Goal: Task Accomplishment & Management: Use online tool/utility

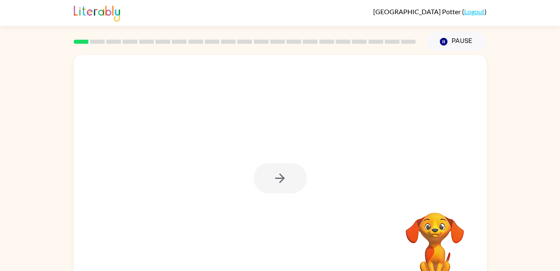
click at [286, 176] on div at bounding box center [280, 178] width 53 height 30
click at [268, 188] on div at bounding box center [280, 178] width 53 height 30
click at [280, 174] on icon "button" at bounding box center [280, 179] width 10 height 10
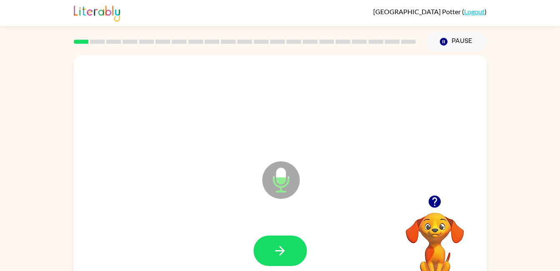
click at [291, 258] on button "button" at bounding box center [280, 251] width 53 height 30
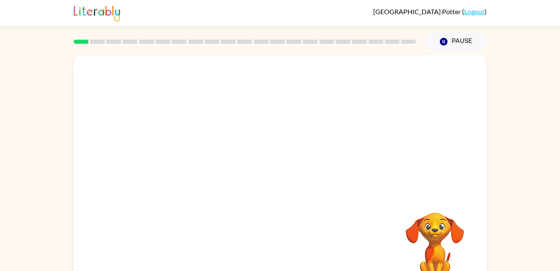
drag, startPoint x: 450, startPoint y: 199, endPoint x: 427, endPoint y: 189, distance: 25.1
click at [354, 158] on div at bounding box center [280, 125] width 413 height 140
click at [494, 240] on div "Your browser must support playing .mp4 files to use Literably. Please try using…" at bounding box center [280, 172] width 560 height 242
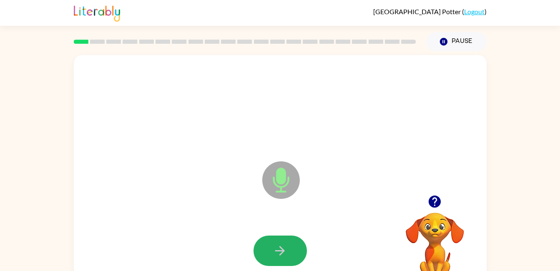
click at [277, 248] on icon "button" at bounding box center [280, 251] width 15 height 15
click at [263, 249] on button "button" at bounding box center [280, 251] width 53 height 30
click at [281, 250] on icon "button" at bounding box center [280, 251] width 10 height 10
click at [281, 251] on icon "button" at bounding box center [280, 251] width 10 height 10
click at [291, 246] on button "button" at bounding box center [280, 251] width 53 height 30
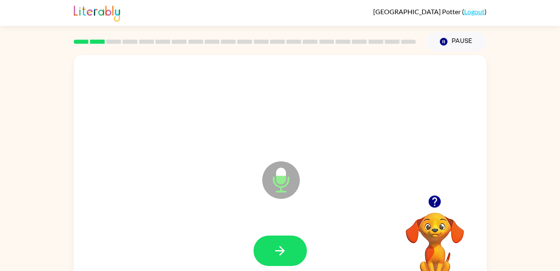
click at [287, 248] on icon "button" at bounding box center [280, 251] width 15 height 15
click at [287, 248] on div at bounding box center [280, 251] width 53 height 30
click at [283, 250] on div at bounding box center [280, 251] width 53 height 30
click at [269, 238] on button "button" at bounding box center [280, 251] width 53 height 30
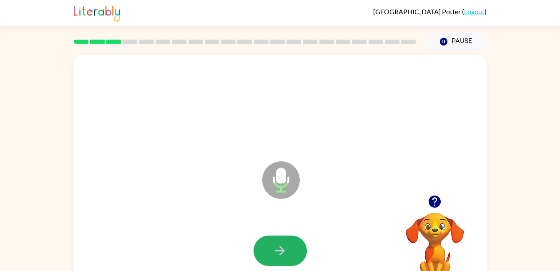
click at [277, 247] on icon "button" at bounding box center [280, 251] width 15 height 15
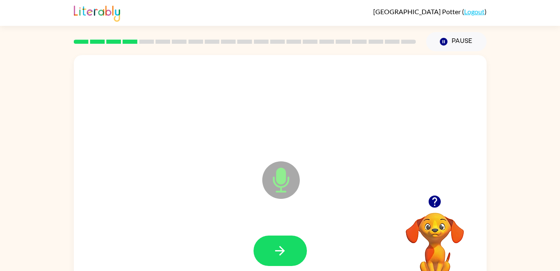
drag, startPoint x: 277, startPoint y: 247, endPoint x: 404, endPoint y: 198, distance: 136.2
click at [437, 194] on button "button" at bounding box center [434, 201] width 21 height 21
click at [287, 251] on icon "button" at bounding box center [280, 251] width 15 height 15
click at [280, 242] on button "button" at bounding box center [280, 251] width 53 height 30
click at [282, 243] on button "button" at bounding box center [280, 251] width 53 height 30
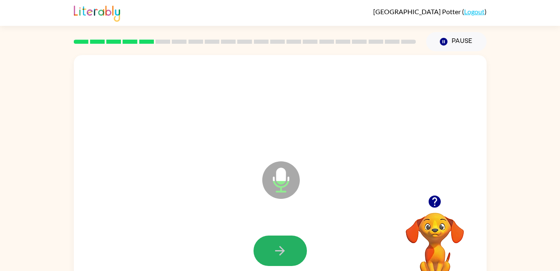
click at [282, 243] on button "button" at bounding box center [280, 251] width 53 height 30
drag, startPoint x: 282, startPoint y: 243, endPoint x: 265, endPoint y: 255, distance: 20.7
click at [265, 255] on button "button" at bounding box center [280, 251] width 53 height 30
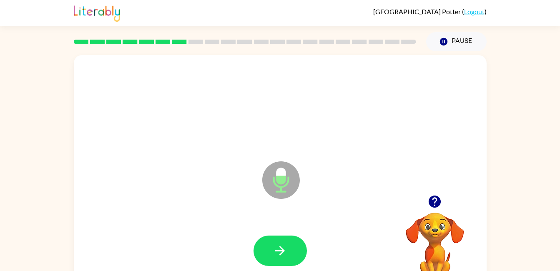
click at [434, 197] on icon "button" at bounding box center [435, 202] width 12 height 12
click at [282, 256] on icon "button" at bounding box center [280, 251] width 15 height 15
click at [434, 198] on icon "button" at bounding box center [435, 201] width 15 height 15
click at [293, 251] on button "button" at bounding box center [280, 251] width 53 height 30
click at [293, 250] on button "button" at bounding box center [280, 251] width 53 height 30
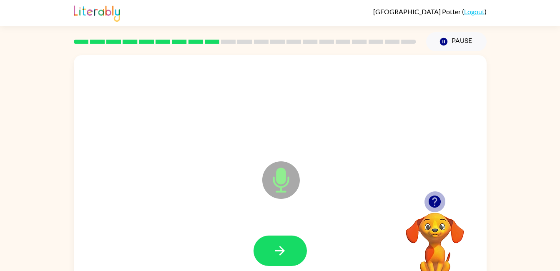
click at [436, 204] on icon "button" at bounding box center [435, 202] width 12 height 12
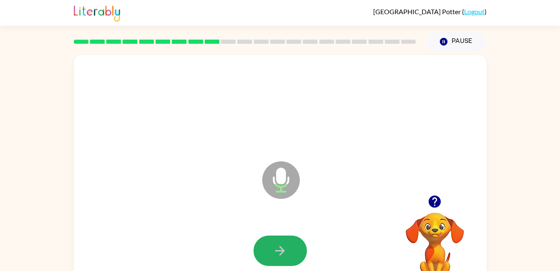
click at [288, 245] on button "button" at bounding box center [280, 251] width 53 height 30
click at [267, 247] on button "button" at bounding box center [280, 251] width 53 height 30
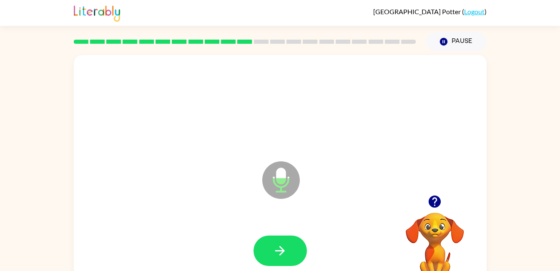
click at [277, 244] on icon "button" at bounding box center [280, 251] width 15 height 15
click at [291, 248] on button "button" at bounding box center [280, 251] width 53 height 30
click at [284, 237] on button "button" at bounding box center [280, 251] width 53 height 30
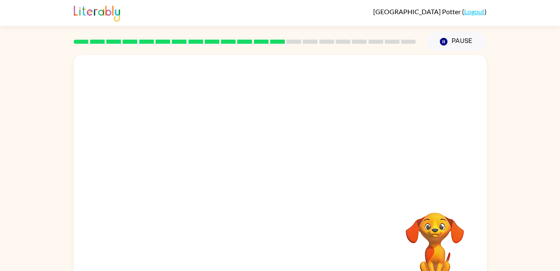
drag, startPoint x: 284, startPoint y: 237, endPoint x: 300, endPoint y: 67, distance: 170.1
click at [300, 67] on div "Your browser must support playing .mp4 files to use Literably. Please try using…" at bounding box center [280, 174] width 413 height 238
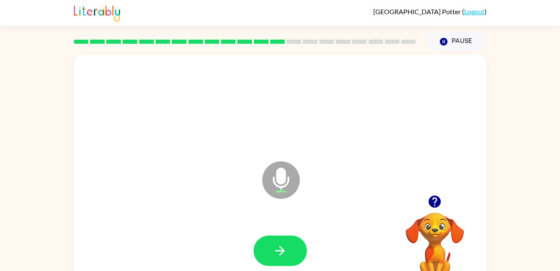
click at [288, 244] on button "button" at bounding box center [280, 251] width 53 height 30
click at [298, 241] on button "button" at bounding box center [280, 251] width 53 height 30
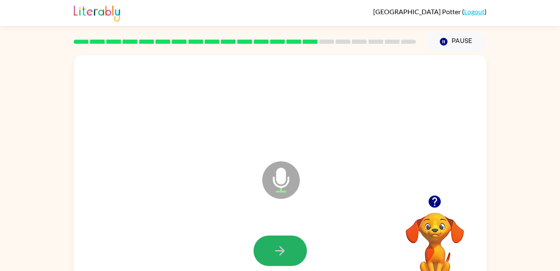
click at [298, 241] on button "button" at bounding box center [280, 251] width 53 height 30
click at [298, 243] on button "button" at bounding box center [280, 251] width 53 height 30
click at [282, 248] on icon "button" at bounding box center [280, 251] width 10 height 10
click at [289, 258] on button "button" at bounding box center [280, 251] width 53 height 30
click at [267, 249] on button "button" at bounding box center [280, 251] width 53 height 30
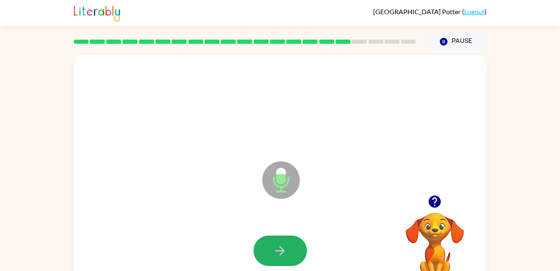
click at [267, 249] on button "button" at bounding box center [280, 251] width 53 height 30
click at [281, 247] on icon "button" at bounding box center [280, 251] width 15 height 15
click at [289, 253] on button "button" at bounding box center [280, 251] width 53 height 30
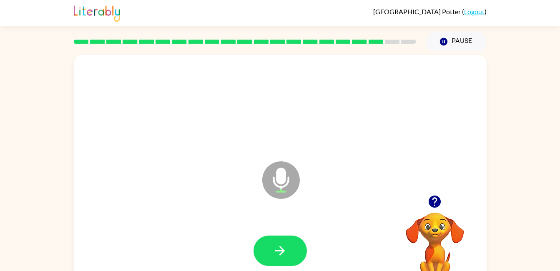
click at [277, 241] on button "button" at bounding box center [280, 251] width 53 height 30
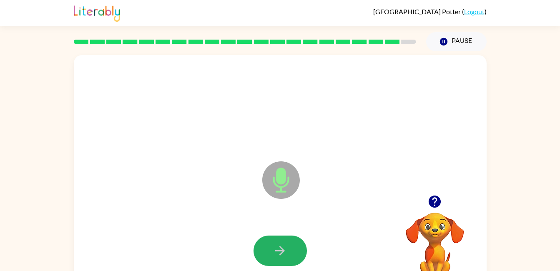
click at [280, 246] on icon "button" at bounding box center [280, 251] width 15 height 15
click at [438, 194] on button "button" at bounding box center [434, 201] width 21 height 21
click at [268, 252] on button "button" at bounding box center [280, 251] width 53 height 30
